Goal: Task Accomplishment & Management: Manage account settings

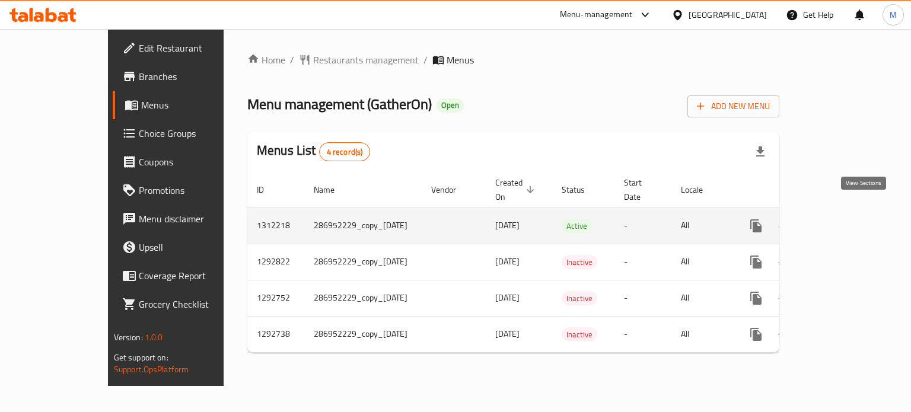
click at [849, 219] on icon "enhanced table" at bounding box center [842, 226] width 14 height 14
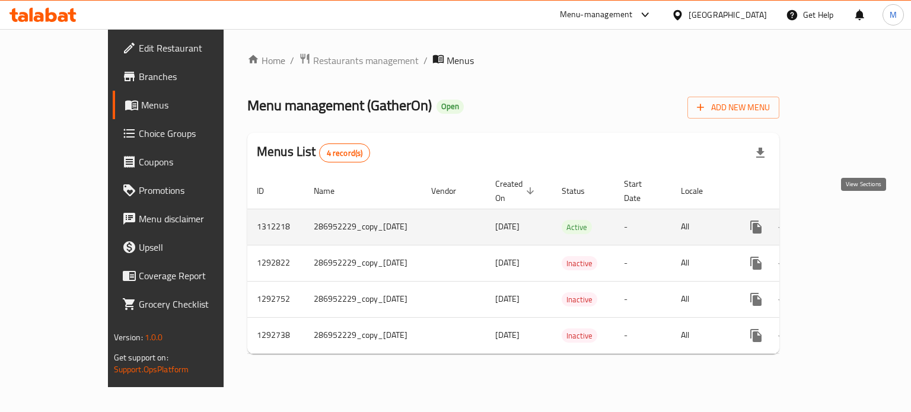
click at [849, 220] on icon "enhanced table" at bounding box center [842, 227] width 14 height 14
click at [791, 222] on icon "enhanced table" at bounding box center [784, 226] width 13 height 9
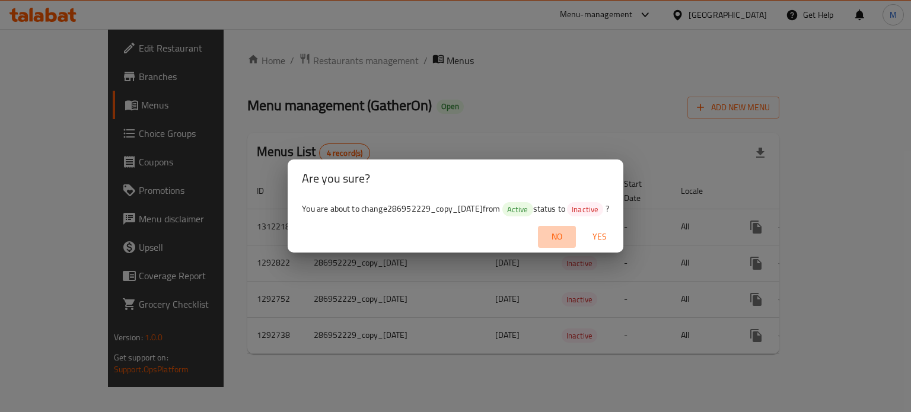
click at [565, 239] on span "No" at bounding box center [557, 237] width 28 height 15
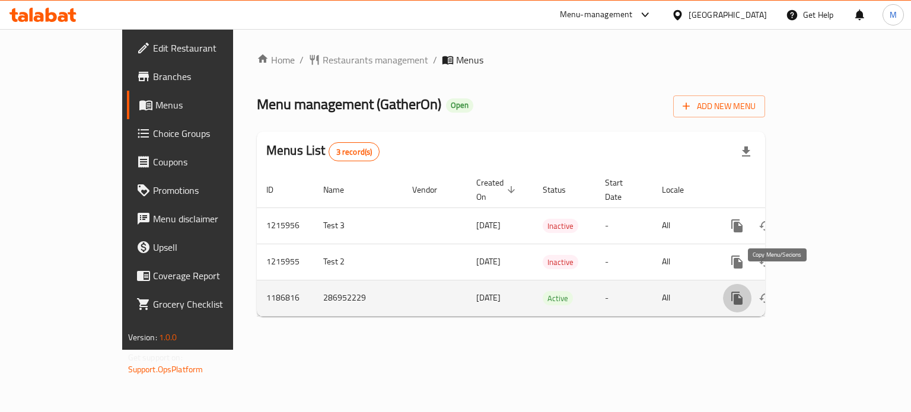
click at [743, 292] on icon "more" at bounding box center [736, 298] width 11 height 13
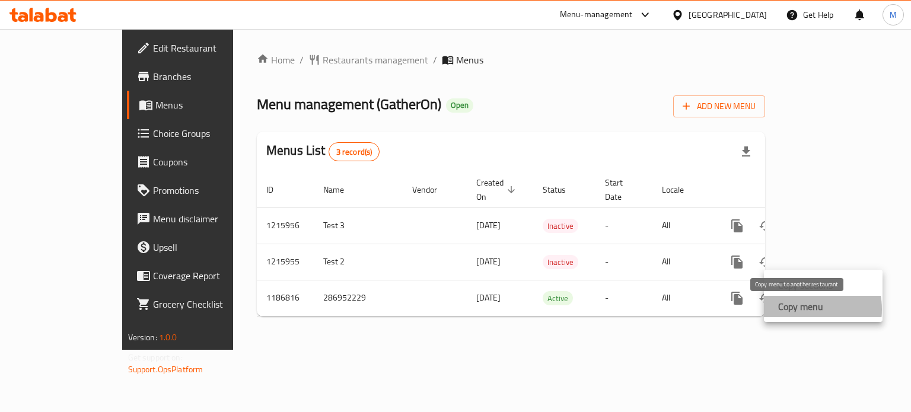
click at [799, 310] on strong "Copy menu" at bounding box center [800, 307] width 45 height 14
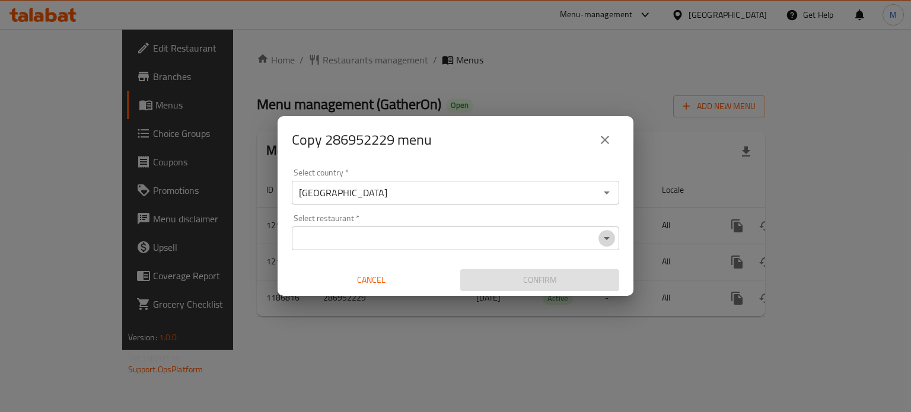
click at [605, 236] on icon "Open" at bounding box center [607, 238] width 14 height 14
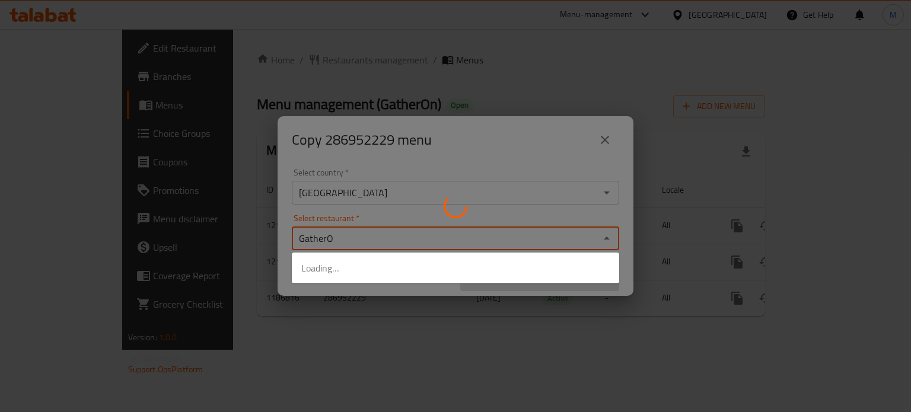
type input "GatherOn"
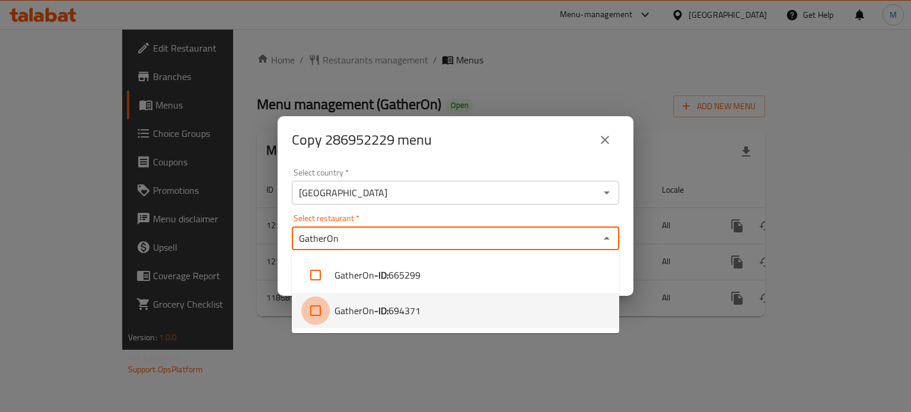
click at [322, 310] on input "checkbox" at bounding box center [315, 311] width 28 height 28
checkbox input "true"
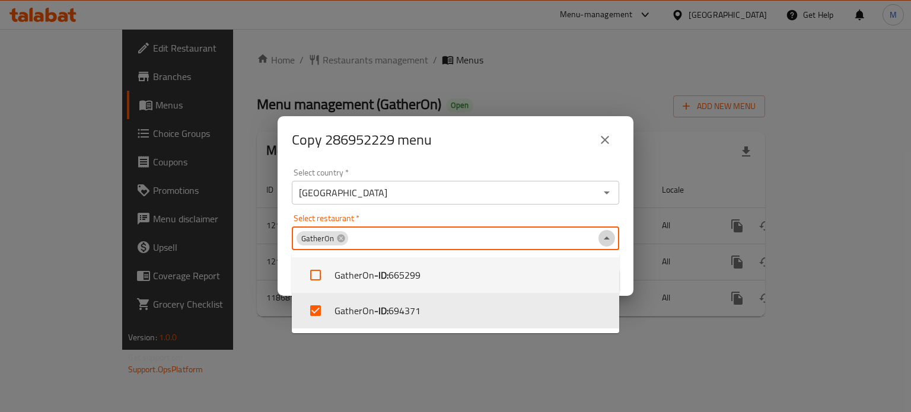
click at [609, 237] on icon "Close" at bounding box center [607, 238] width 14 height 14
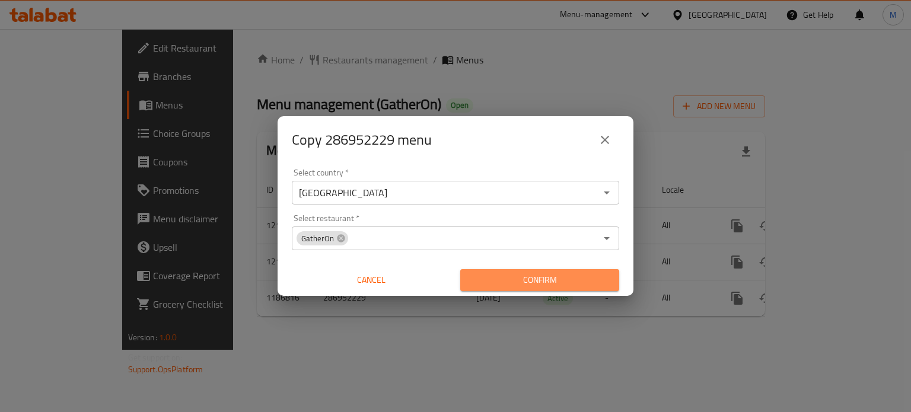
click at [553, 280] on span "Confirm" at bounding box center [540, 280] width 140 height 15
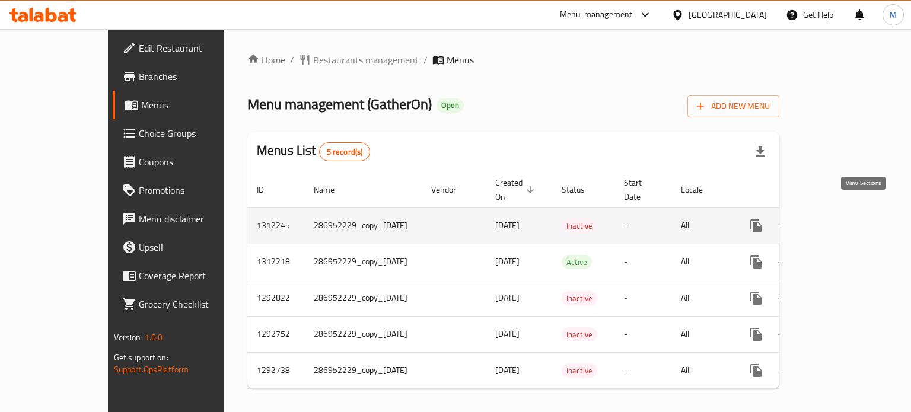
click at [849, 219] on icon "enhanced table" at bounding box center [842, 226] width 14 height 14
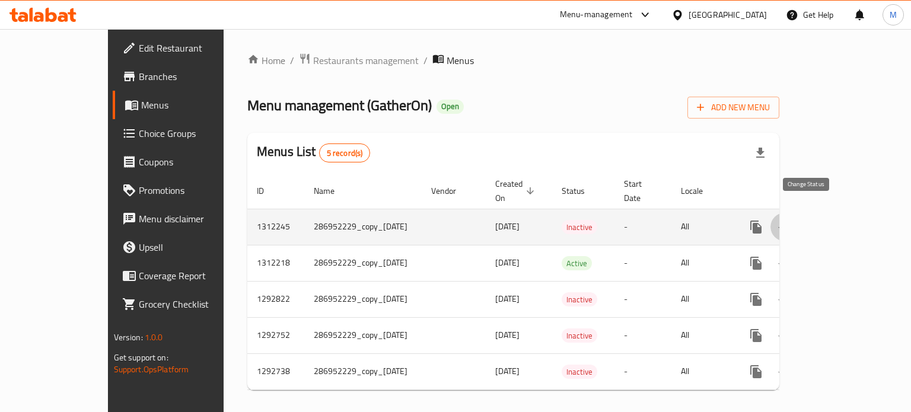
click at [792, 220] on icon "enhanced table" at bounding box center [785, 227] width 14 height 14
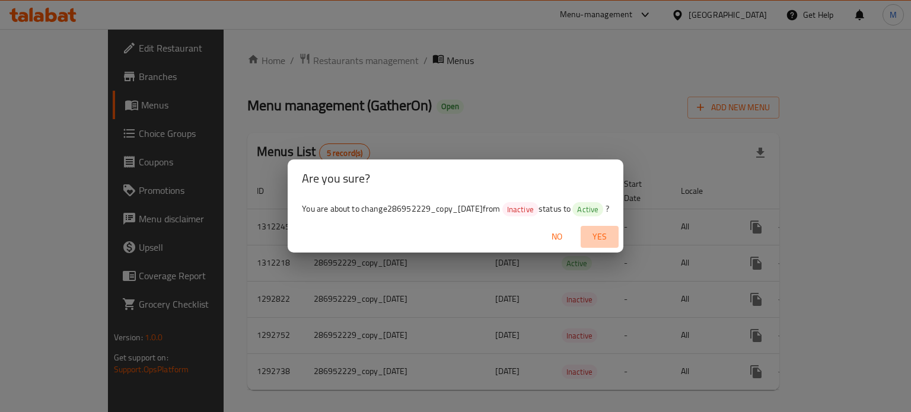
click at [612, 233] on button "Yes" at bounding box center [600, 237] width 38 height 22
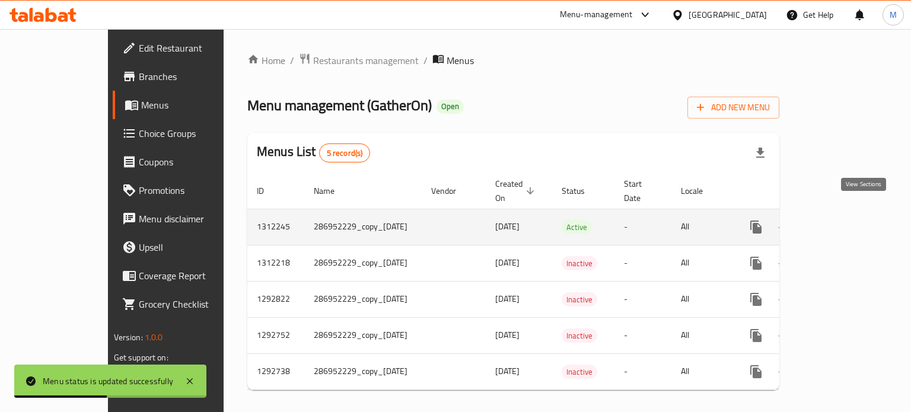
click at [847, 222] on icon "enhanced table" at bounding box center [841, 227] width 11 height 11
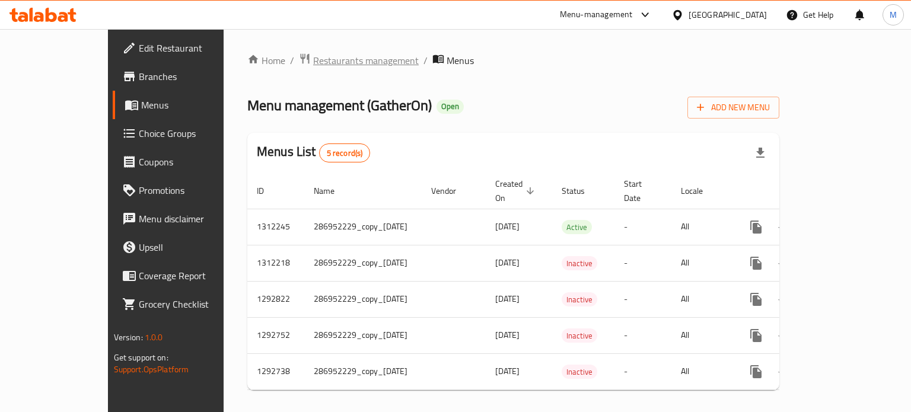
click at [313, 61] on span "Restaurants management" at bounding box center [366, 60] width 106 height 14
